Goal: Information Seeking & Learning: Learn about a topic

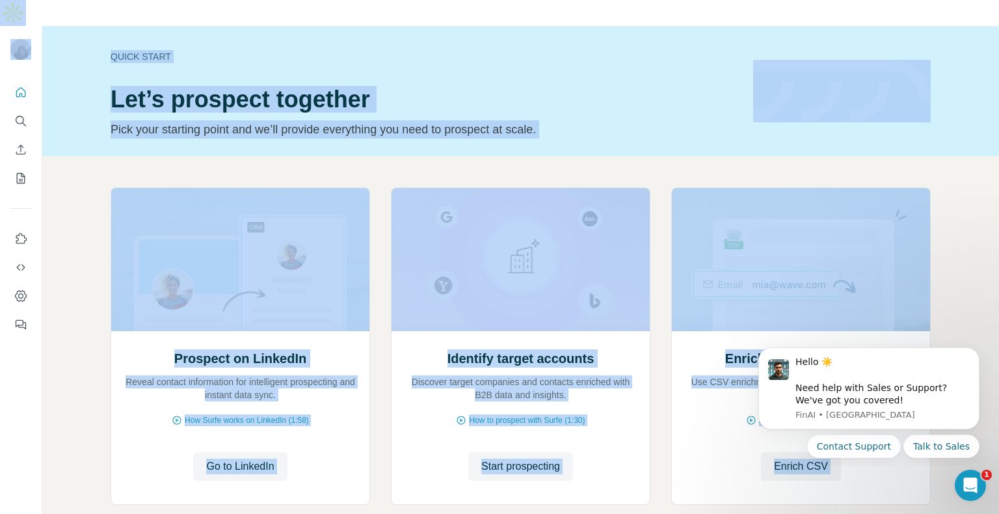
click at [645, 156] on div "Prospect on LinkedIn Reveal contact information for intelligent prospecting and…" at bounding box center [520, 372] width 957 height 432
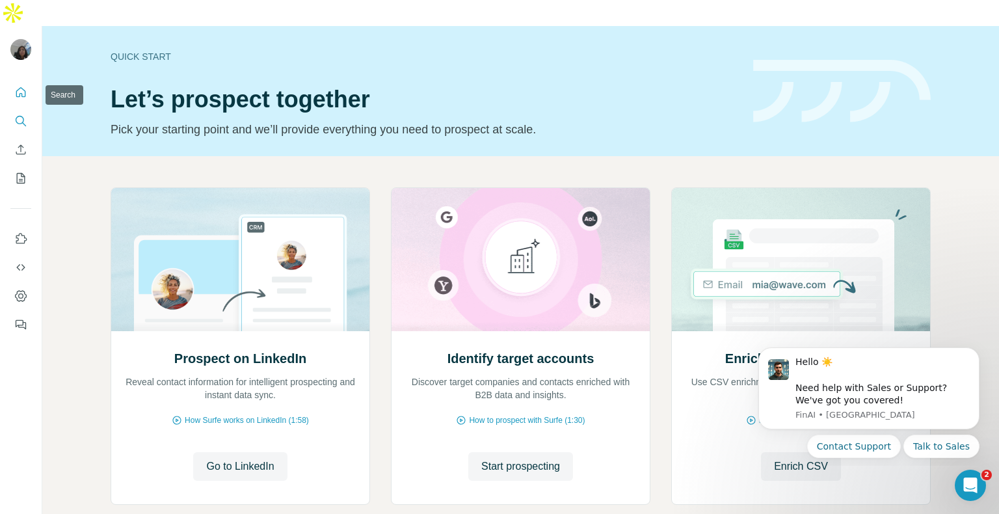
click at [25, 122] on icon "Search" at bounding box center [24, 124] width 4 height 4
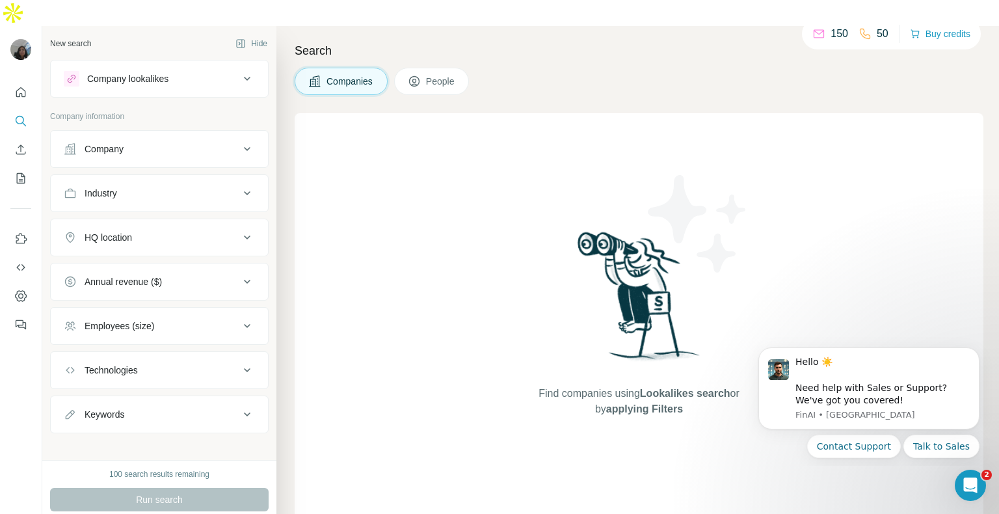
click at [239, 141] on icon at bounding box center [247, 149] width 16 height 16
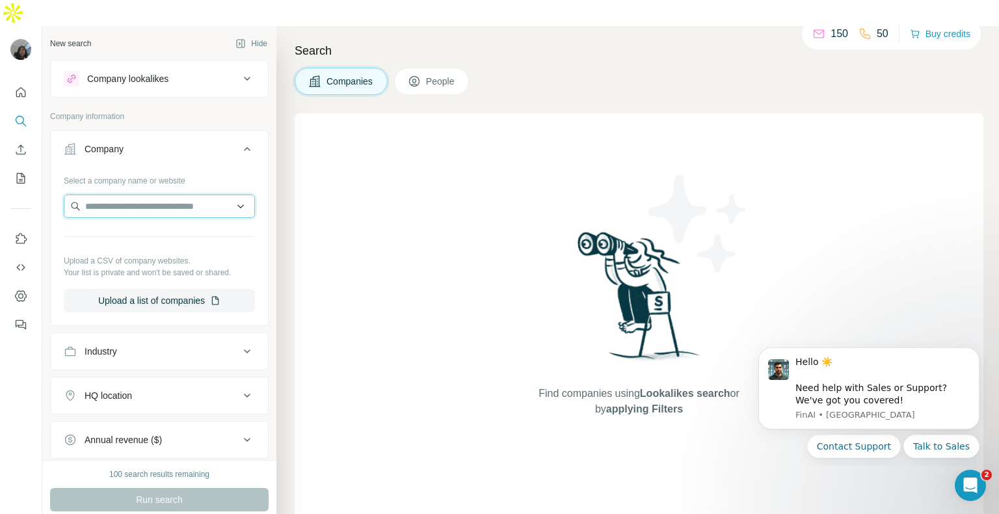
click at [189, 194] on input "text" at bounding box center [159, 205] width 191 height 23
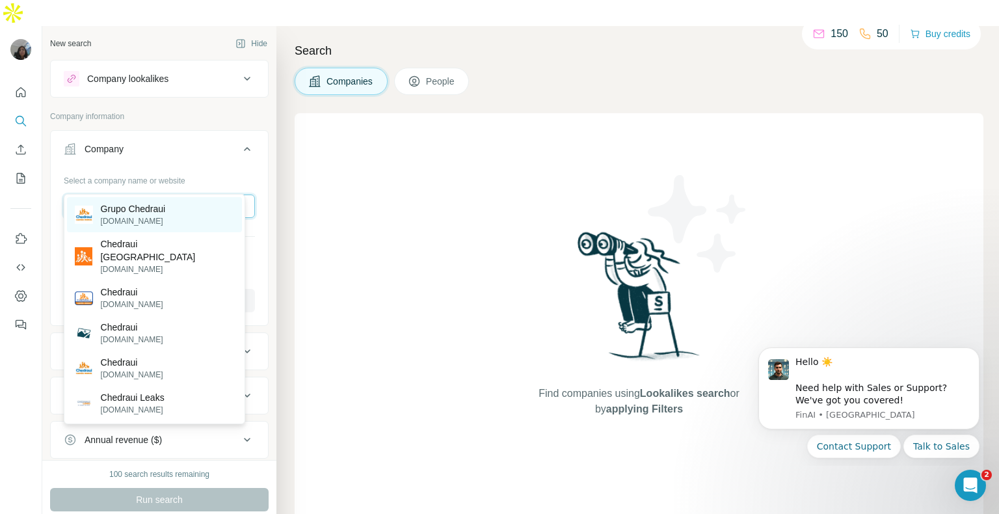
type input "********"
click at [204, 214] on div "Grupo Chedraui [DOMAIN_NAME]" at bounding box center [154, 214] width 175 height 35
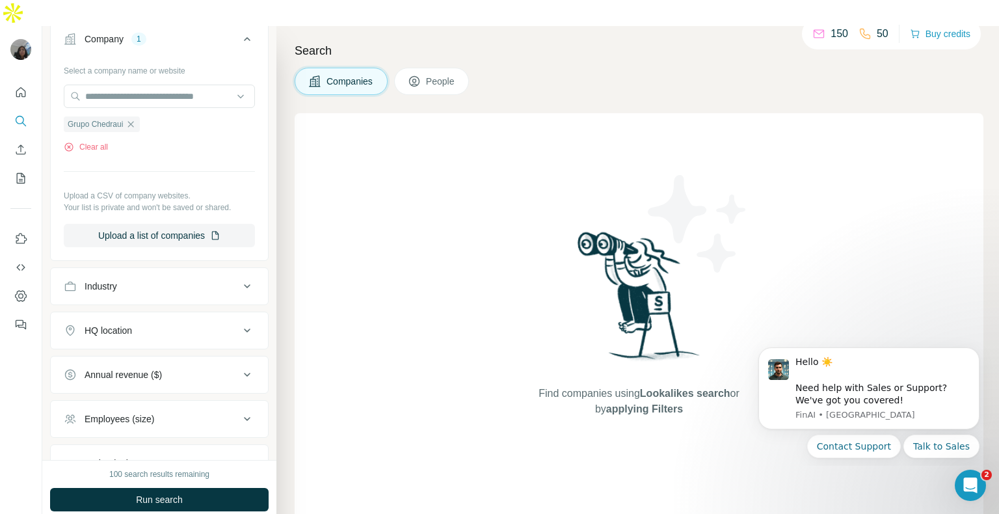
scroll to position [130, 0]
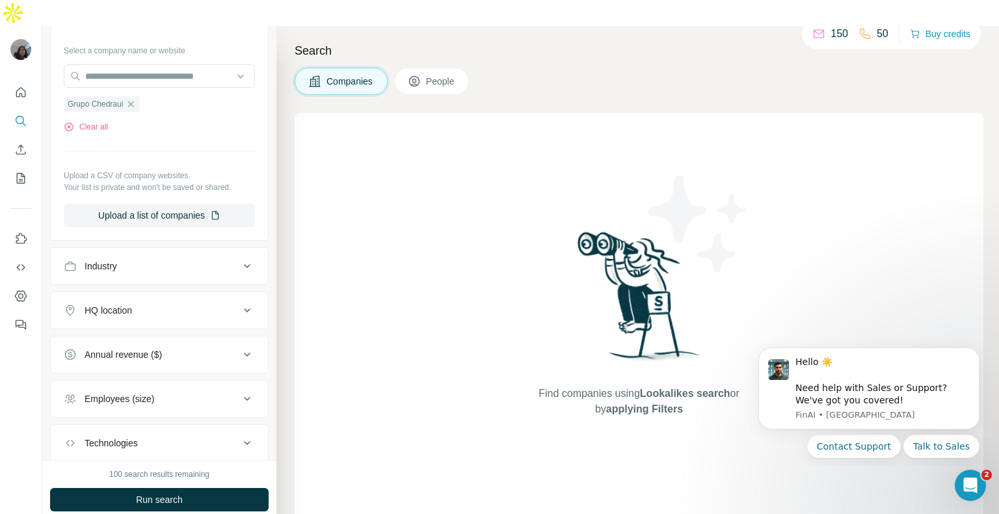
click at [239, 302] on icon at bounding box center [247, 310] width 16 height 16
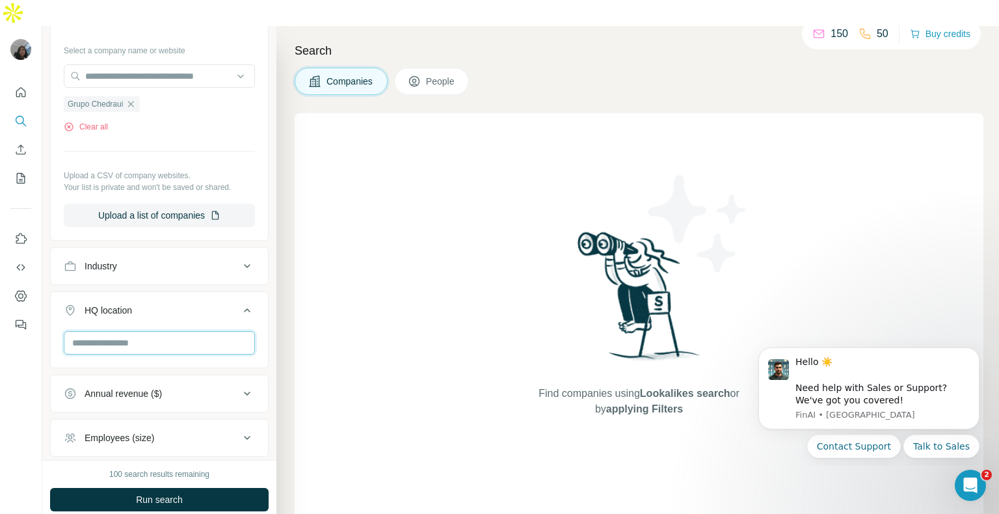
click at [175, 331] on input "text" at bounding box center [159, 342] width 191 height 23
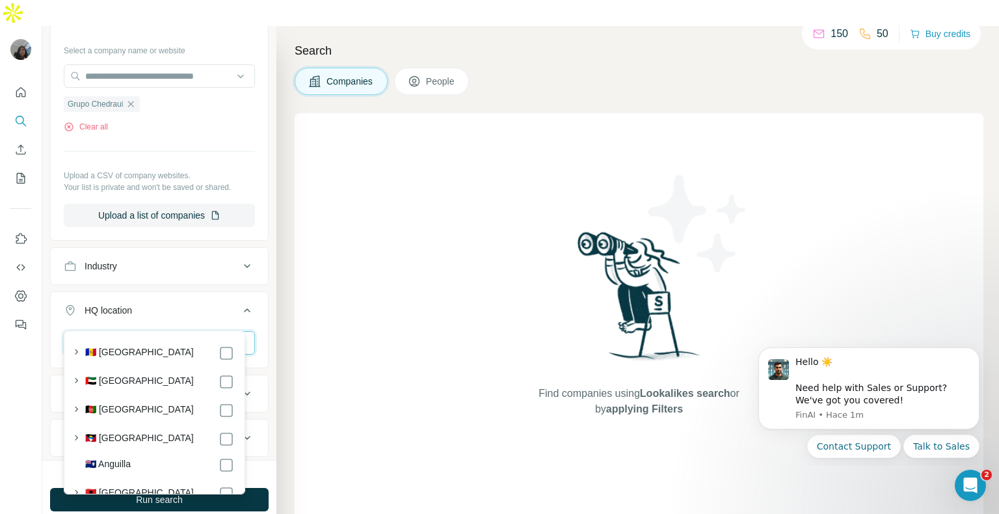
click at [152, 331] on input "text" at bounding box center [159, 342] width 191 height 23
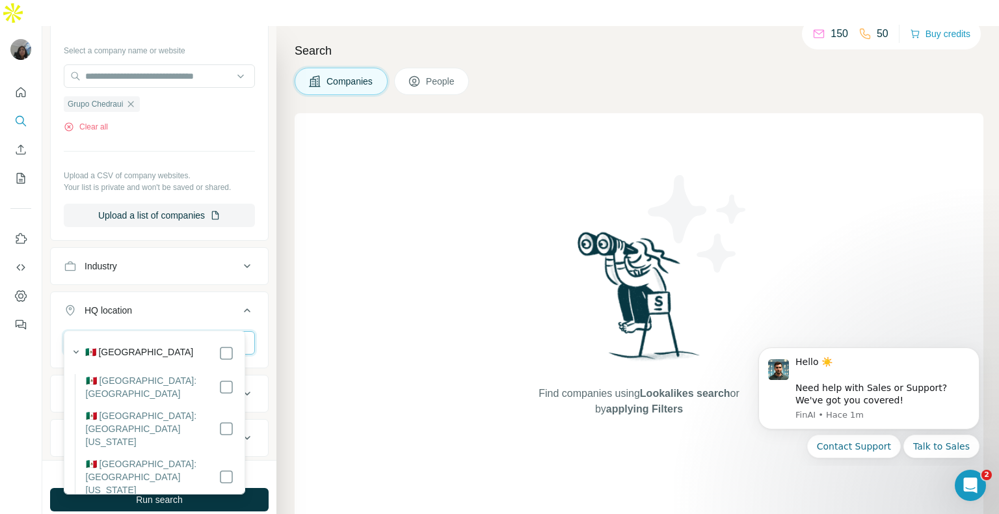
type input "******"
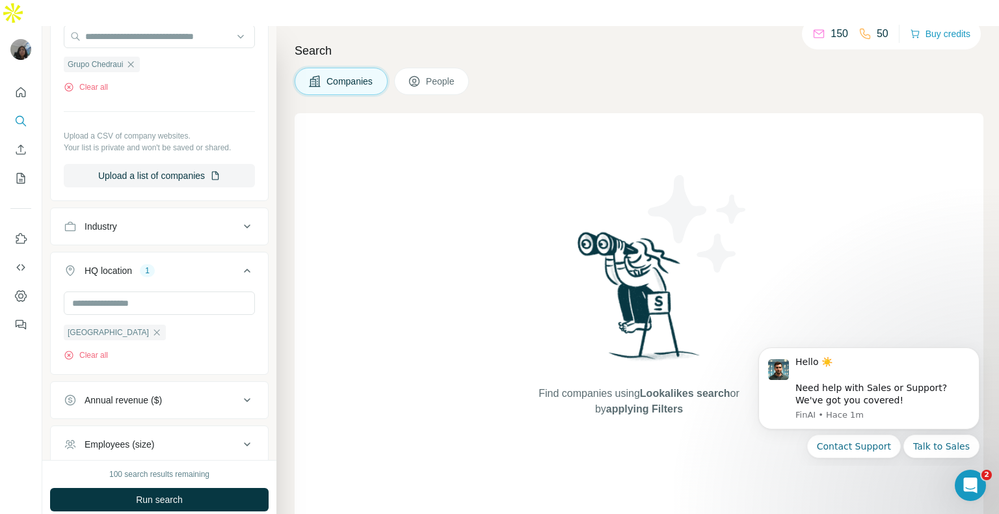
scroll to position [182, 0]
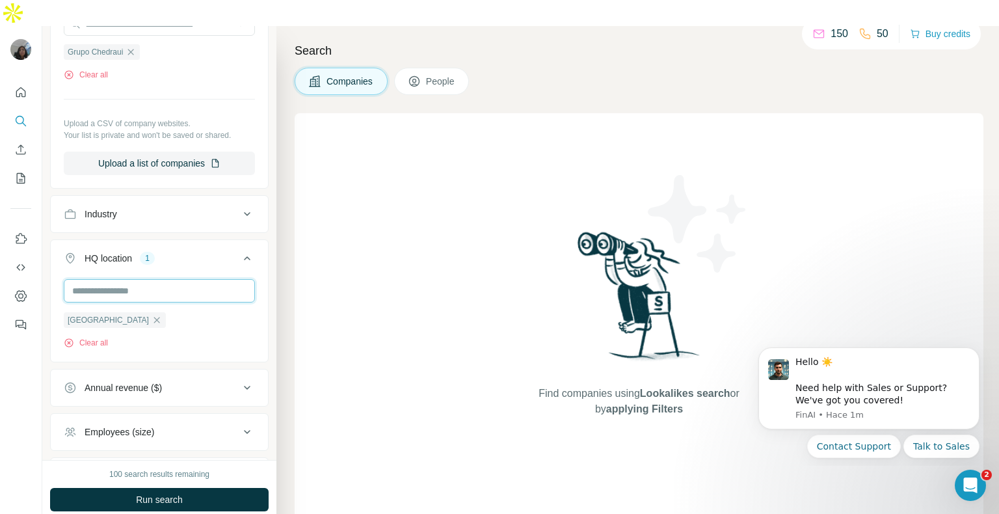
click at [192, 279] on input "text" at bounding box center [159, 290] width 191 height 23
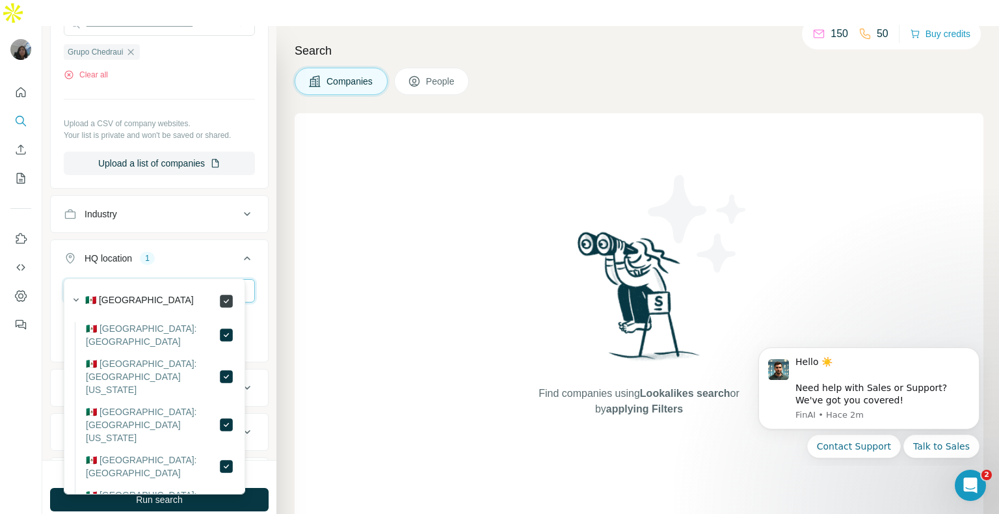
type input "******"
click at [218, 458] on icon at bounding box center [226, 466] width 16 height 16
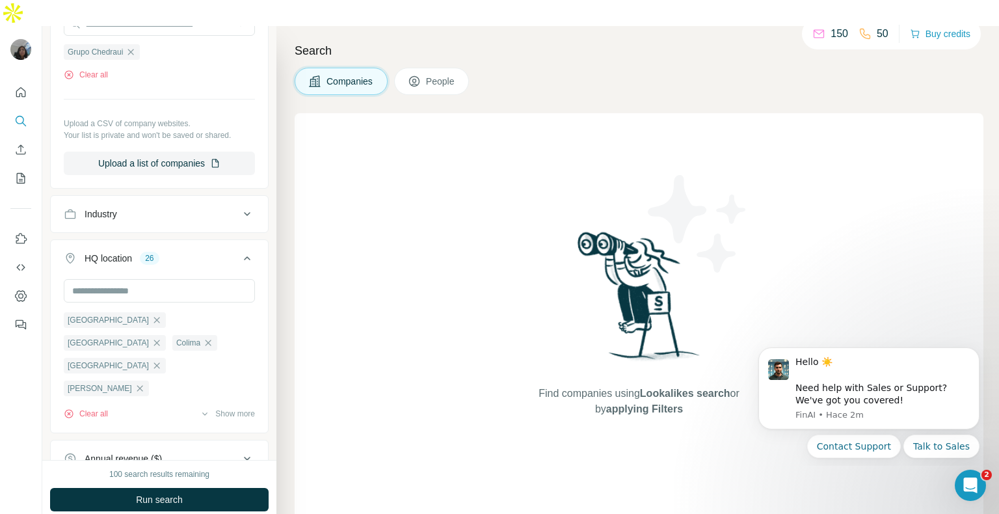
scroll to position [208, 0]
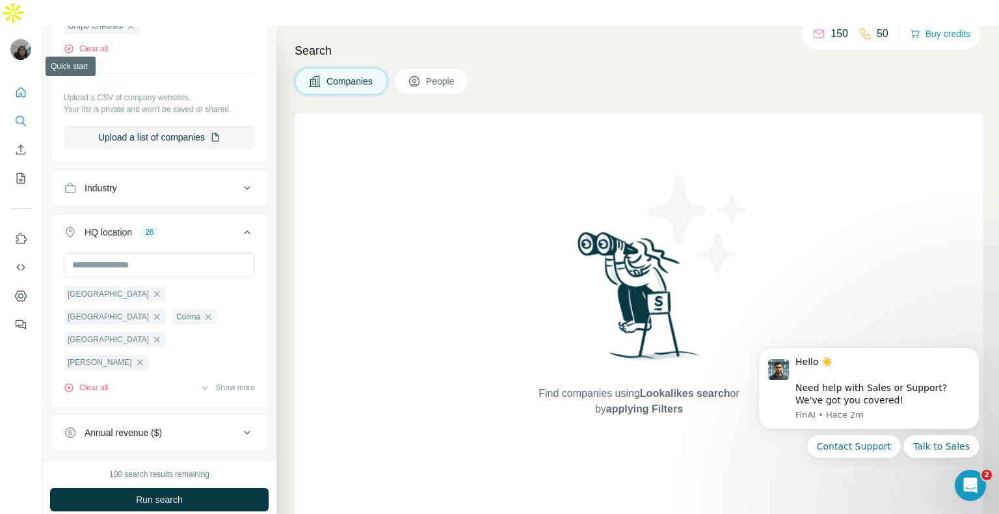
click at [21, 81] on button "Quick start" at bounding box center [20, 92] width 21 height 23
